Goal: Task Accomplishment & Management: Manage account settings

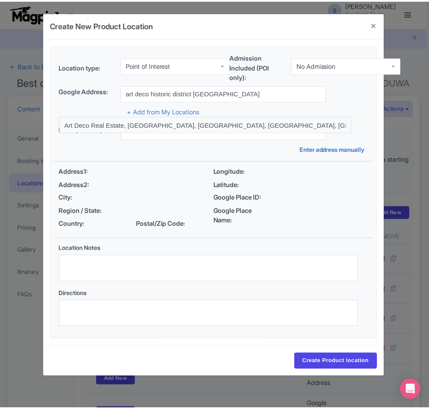
scroll to position [212, 0]
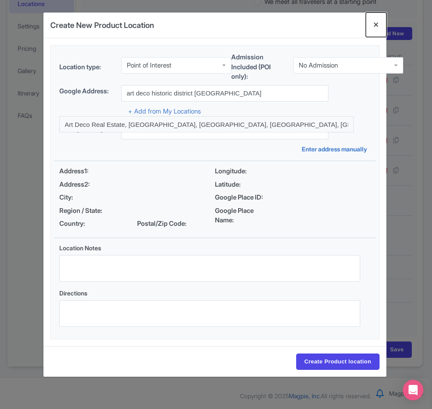
click at [377, 25] on button "Close" at bounding box center [376, 24] width 21 height 25
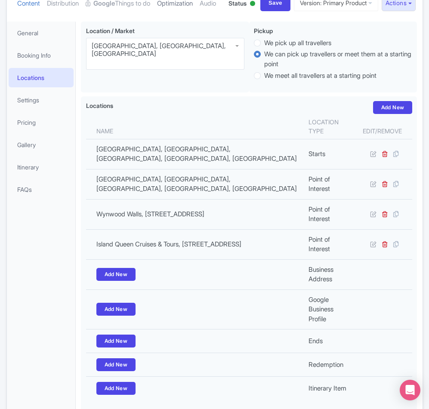
scroll to position [0, 0]
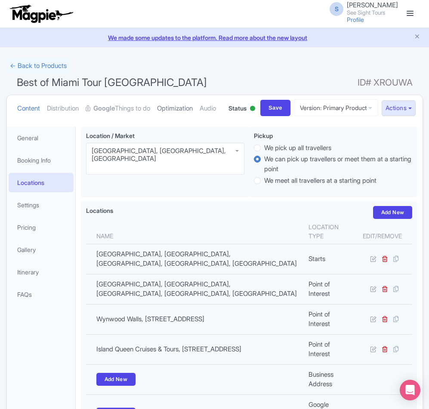
click at [184, 107] on link "Optimization" at bounding box center [175, 108] width 36 height 27
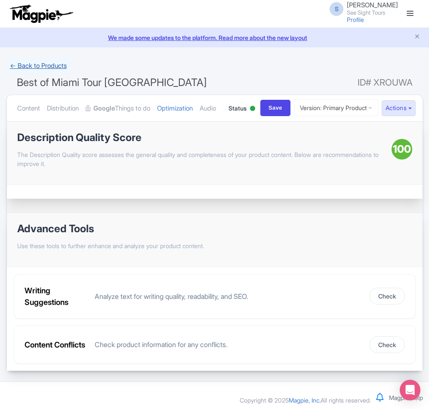
click at [28, 64] on link "← Back to Products" at bounding box center [38, 66] width 64 height 17
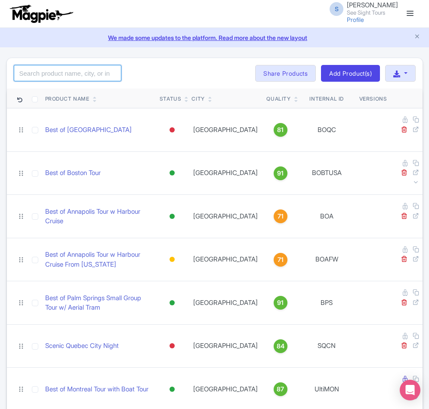
click at [44, 78] on input "search" at bounding box center [67, 73] width 107 height 16
paste input "Best of Fort Lauderdale"
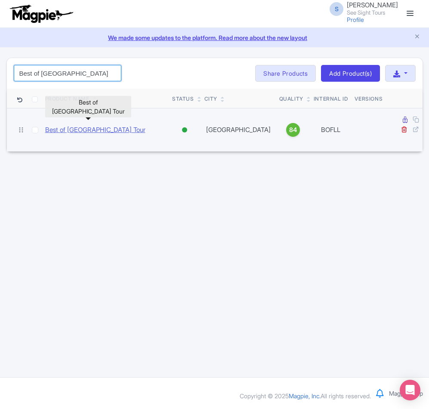
type input "Best of Fort Lauderdale"
click at [77, 126] on link "Best of [GEOGRAPHIC_DATA] Tour" at bounding box center [95, 130] width 100 height 10
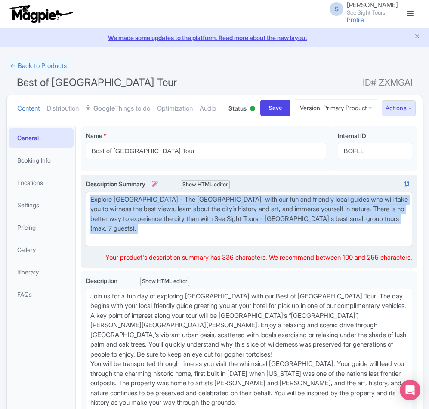
drag, startPoint x: 187, startPoint y: 268, endPoint x: 89, endPoint y: 232, distance: 104.1
click at [89, 232] on trix-editor "Explore [GEOGRAPHIC_DATA] - The [GEOGRAPHIC_DATA], with our fun and friendly lo…" at bounding box center [249, 219] width 326 height 55
copy div "Explore [GEOGRAPHIC_DATA] - The [GEOGRAPHIC_DATA], with our fun and friendly lo…"
click at [180, 243] on div "Explore [GEOGRAPHIC_DATA] - The [GEOGRAPHIC_DATA], with our fun and friendly lo…" at bounding box center [249, 219] width 318 height 49
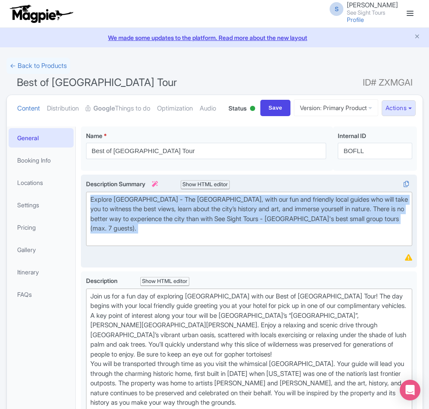
drag, startPoint x: 240, startPoint y: 253, endPoint x: 234, endPoint y: 257, distance: 6.6
click at [240, 243] on div "Explore [GEOGRAPHIC_DATA] - The [GEOGRAPHIC_DATA], with our fun and friendly lo…" at bounding box center [249, 219] width 318 height 49
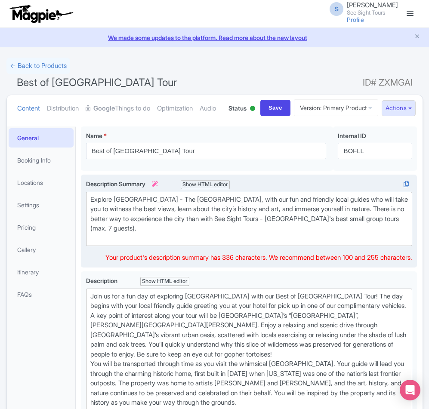
click at [190, 243] on div "Explore [GEOGRAPHIC_DATA] - The [GEOGRAPHIC_DATA], with our fun and friendly lo…" at bounding box center [249, 219] width 318 height 49
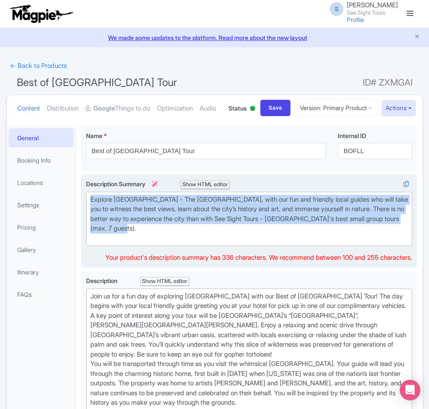
drag, startPoint x: 183, startPoint y: 264, endPoint x: 85, endPoint y: 225, distance: 105.4
click at [85, 225] on div "Explore [GEOGRAPHIC_DATA] - The [GEOGRAPHIC_DATA], with our fun and friendly lo…" at bounding box center [249, 221] width 336 height 93
paste trix-editor "Join a small-group Fort Lauderdale tour! Visit [PERSON_NAME][GEOGRAPHIC_DATA][P…"
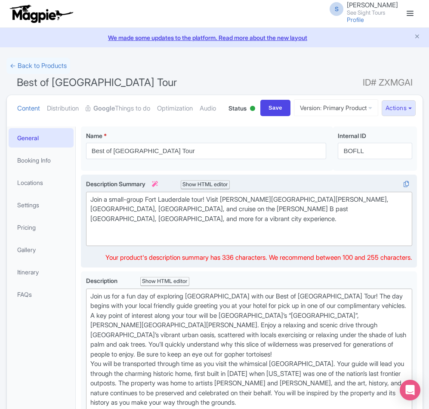
type trix-editor "<div>Join a small-group Fort Lauderdale tour! Visit [PERSON_NAME][GEOGRAPHIC_DA…"
click at [107, 243] on div "Join a small-group Fort Lauderdale tour! Visit [PERSON_NAME][GEOGRAPHIC_DATA][P…" at bounding box center [249, 219] width 318 height 49
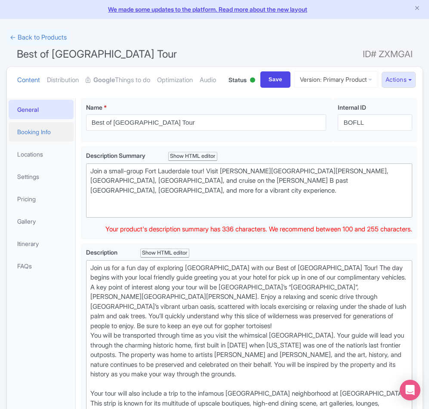
scroll to position [172, 0]
